Goal: Information Seeking & Learning: Learn about a topic

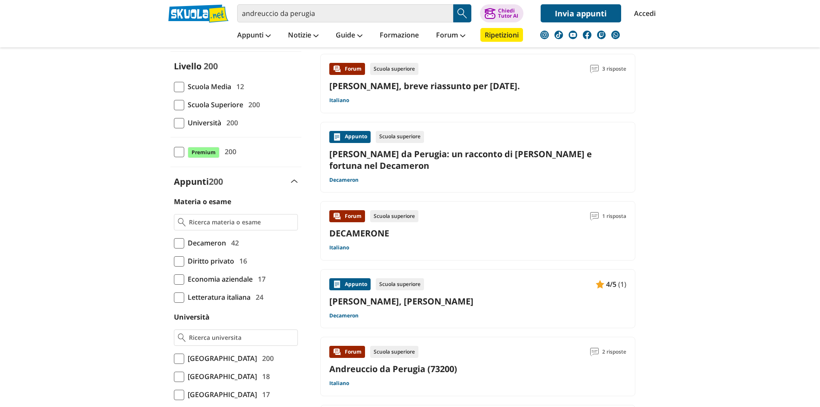
click at [487, 157] on link "Andreuccio da Perugia: un racconto di astuzia e fortuna nel Decameron" at bounding box center [477, 159] width 297 height 23
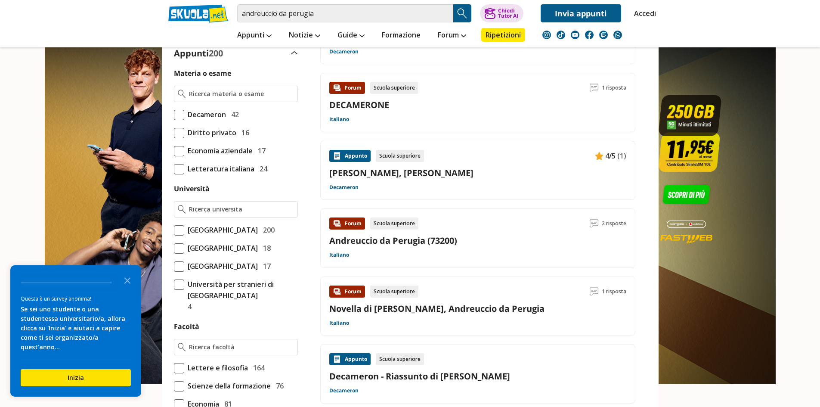
scroll to position [172, 0]
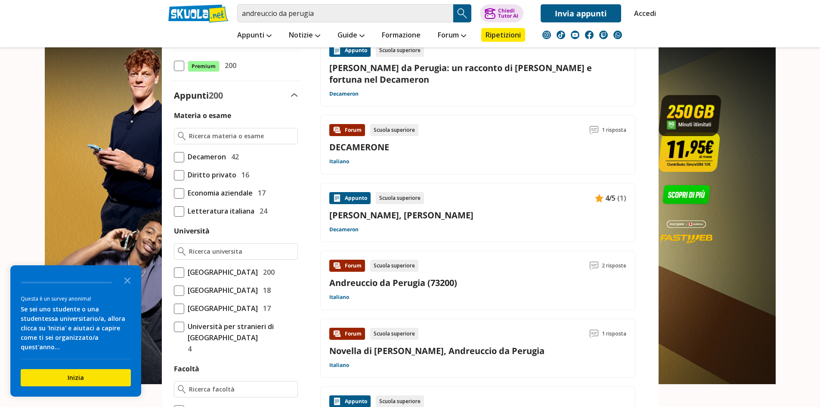
click at [470, 217] on link "Boccaccio, Giovanni - Andreuccio da Perugia" at bounding box center [477, 215] width 297 height 12
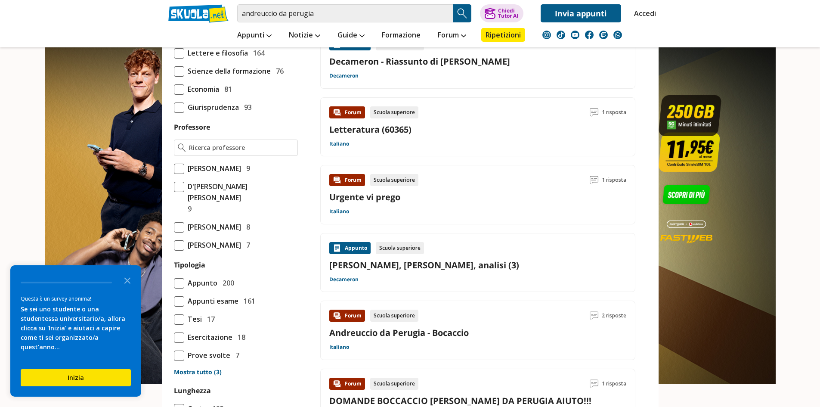
scroll to position [646, 0]
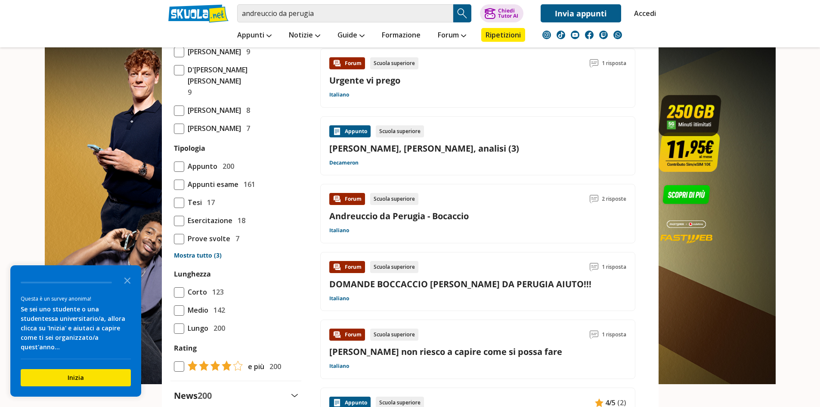
click at [456, 218] on link "Andreuccio da Perugia - Bocaccio" at bounding box center [399, 216] width 140 height 12
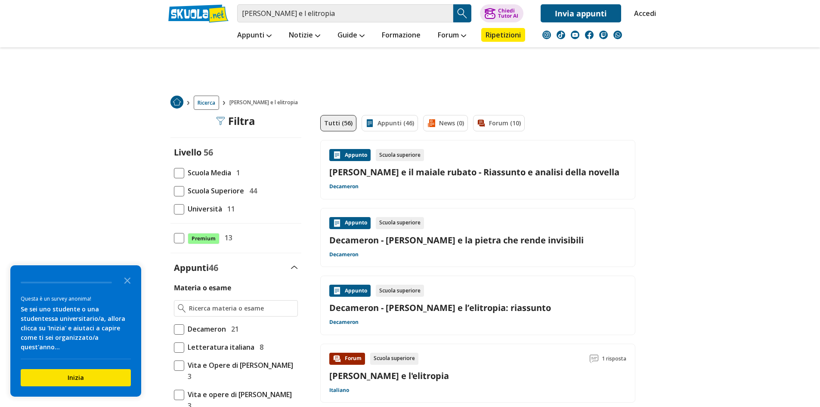
click at [403, 177] on link "[PERSON_NAME] e il maiale rubato - Riassunto e analisi della novella" at bounding box center [477, 172] width 297 height 12
